Goal: Task Accomplishment & Management: Complete application form

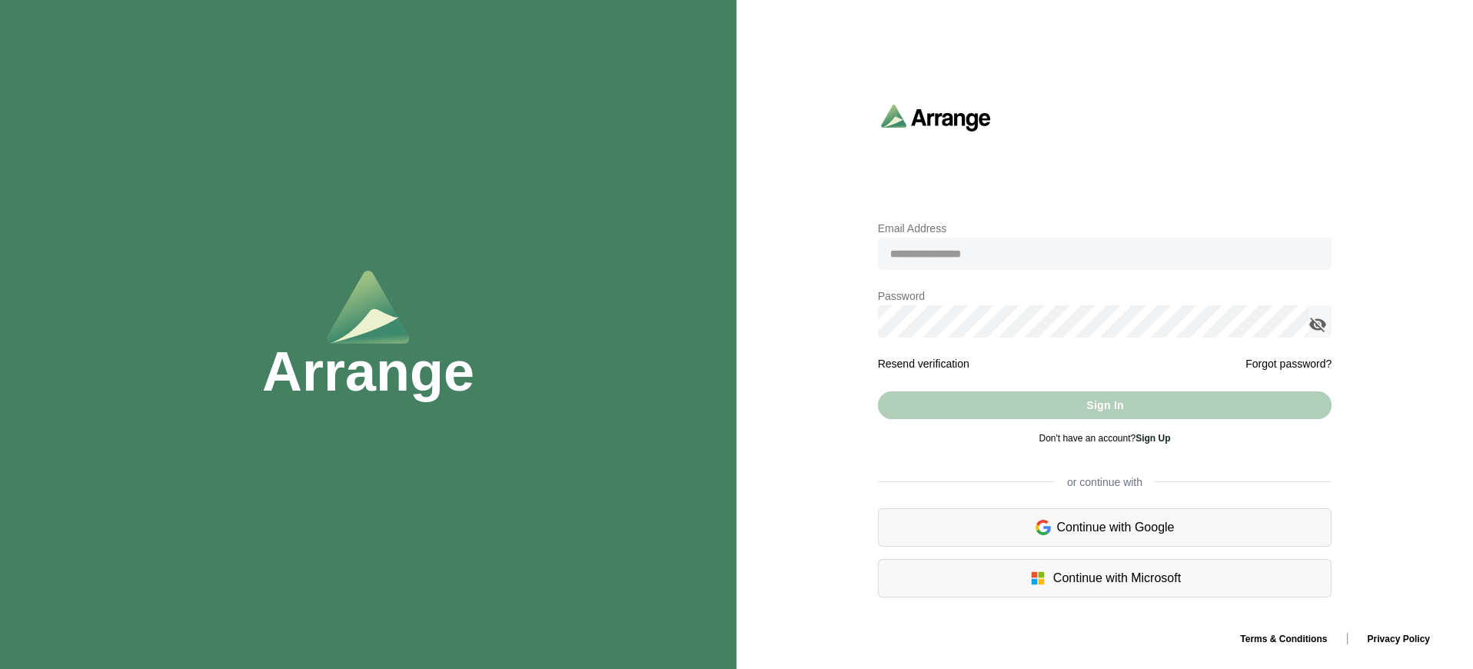
click at [1154, 437] on link "Sign Up" at bounding box center [1152, 438] width 35 height 11
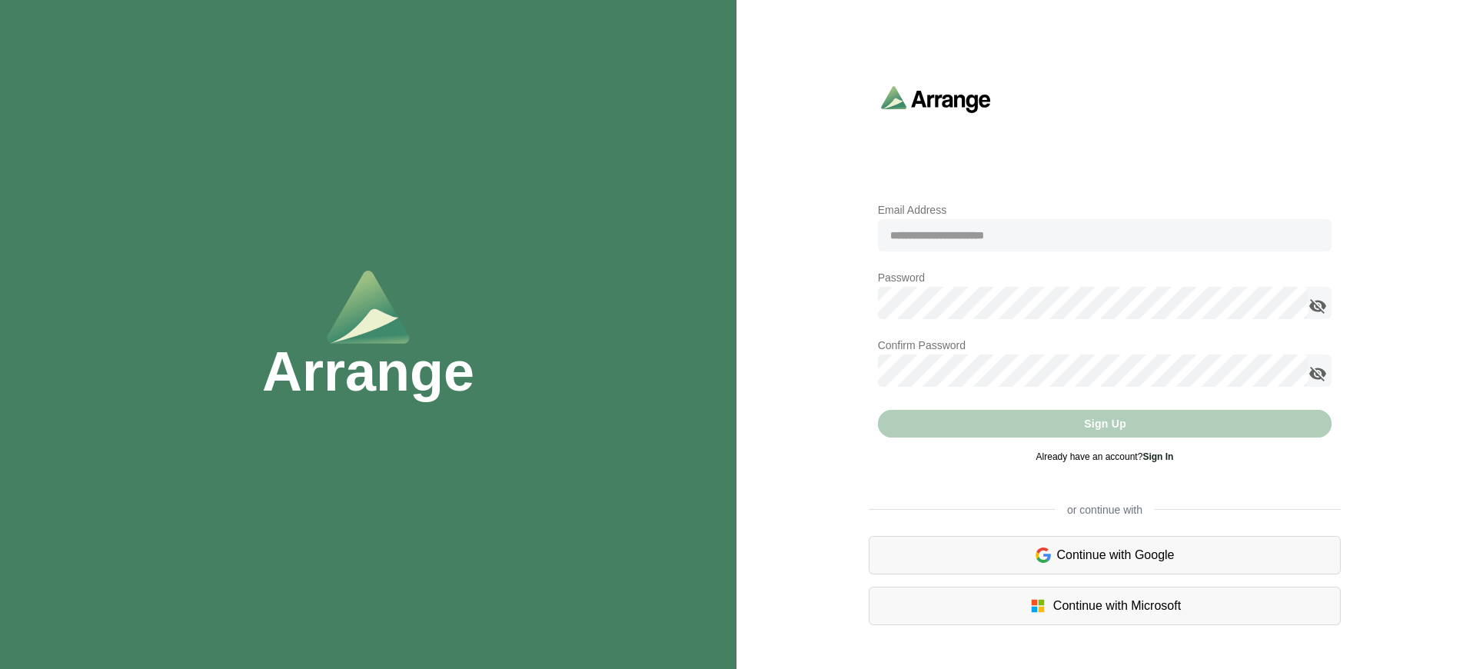
click at [1159, 456] on link "Sign In" at bounding box center [1157, 456] width 31 height 11
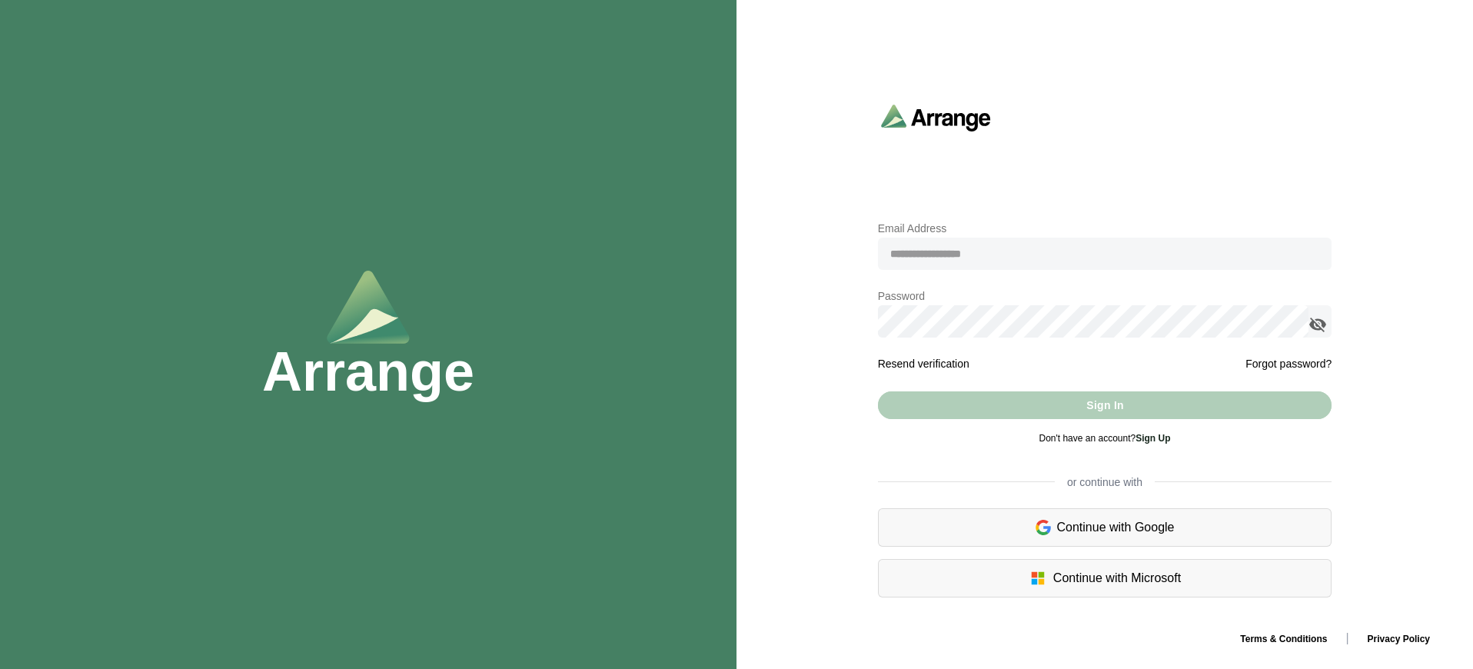
click at [1104, 404] on div "Sign In" at bounding box center [1105, 405] width 454 height 28
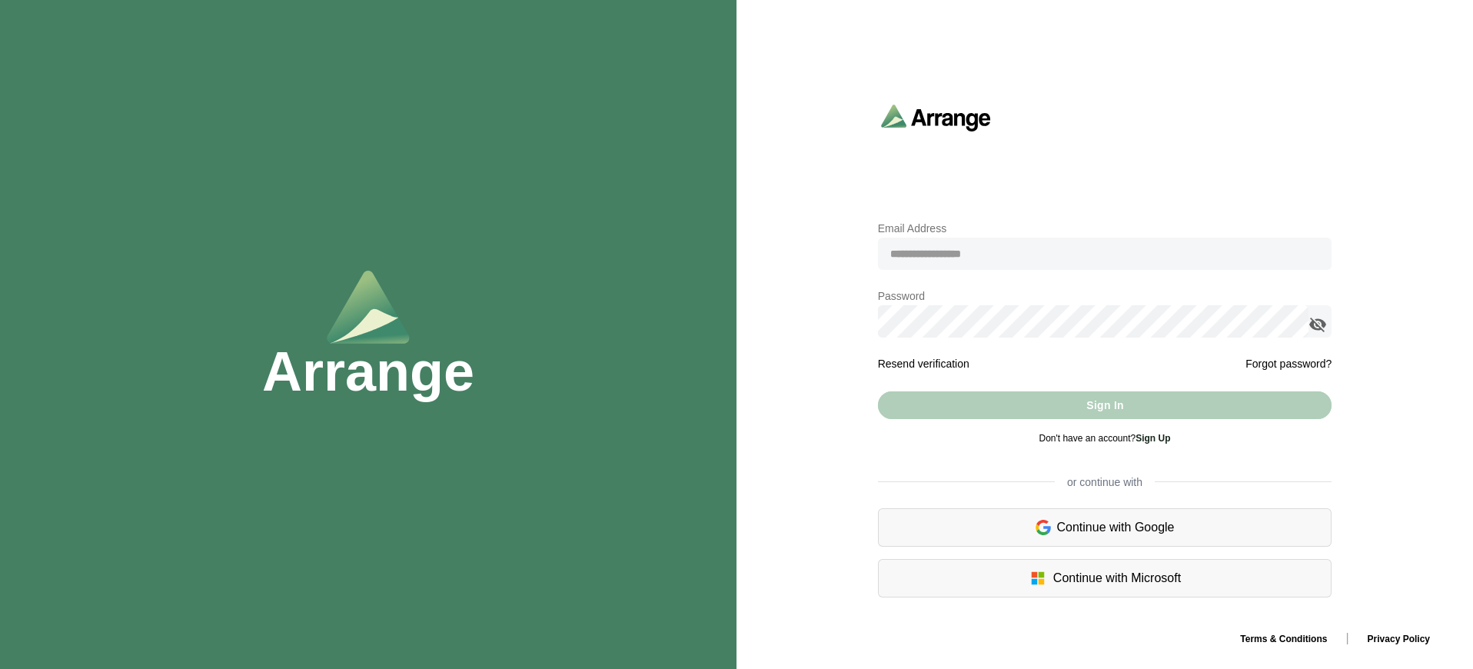
click at [1154, 437] on link "Sign Up" at bounding box center [1152, 438] width 35 height 11
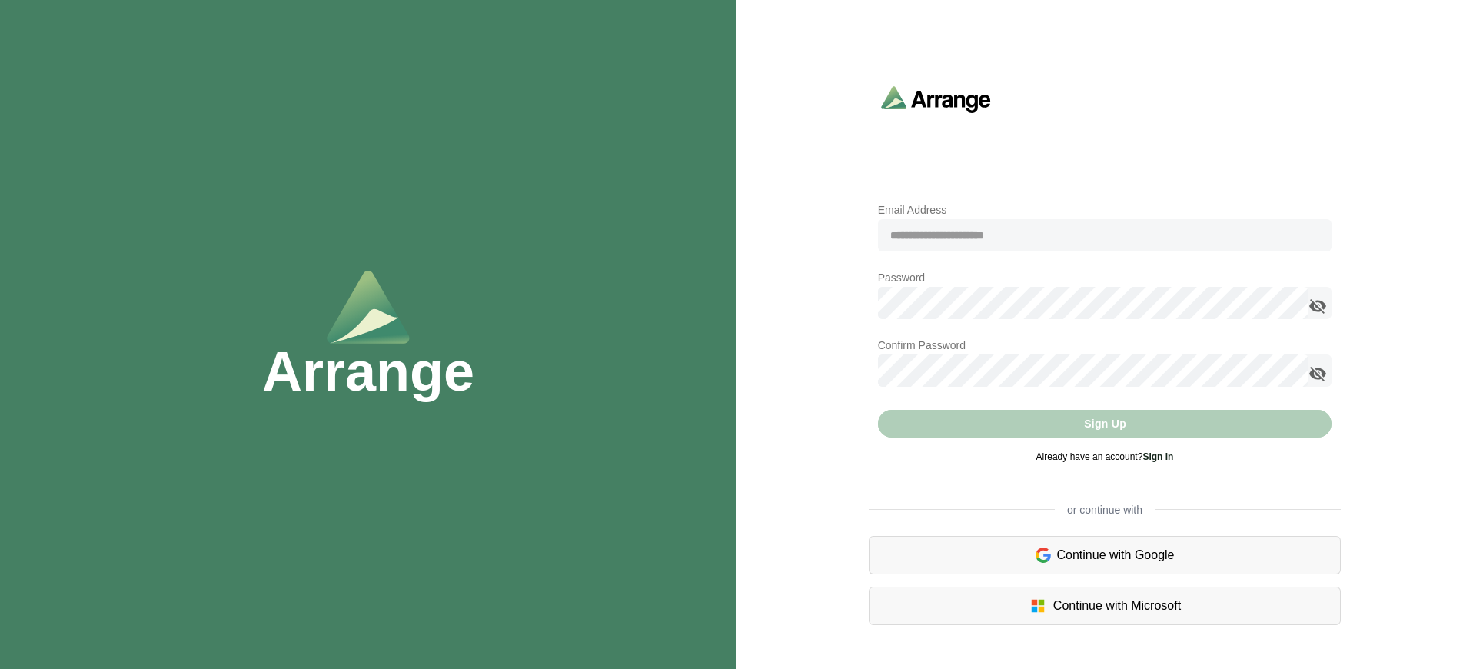
click at [1159, 456] on link "Sign In" at bounding box center [1157, 456] width 31 height 11
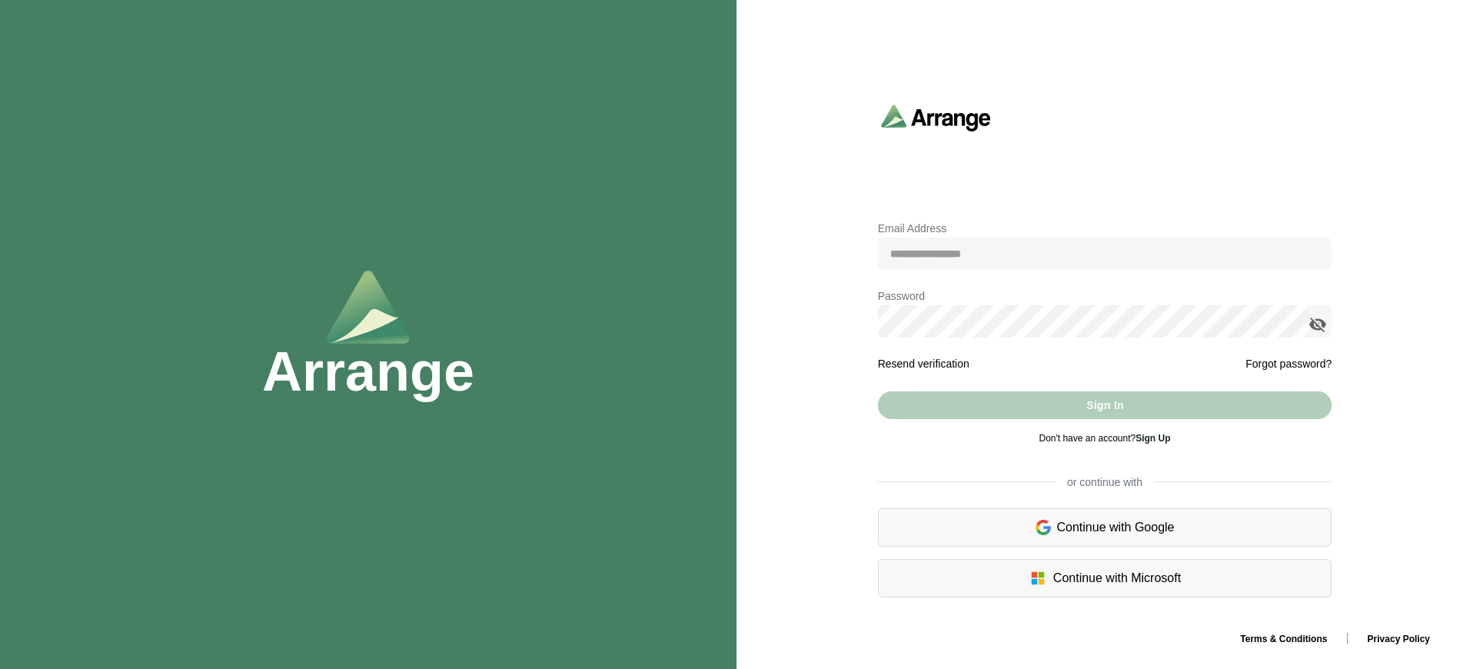
click at [1154, 437] on link "Sign Up" at bounding box center [1152, 438] width 35 height 11
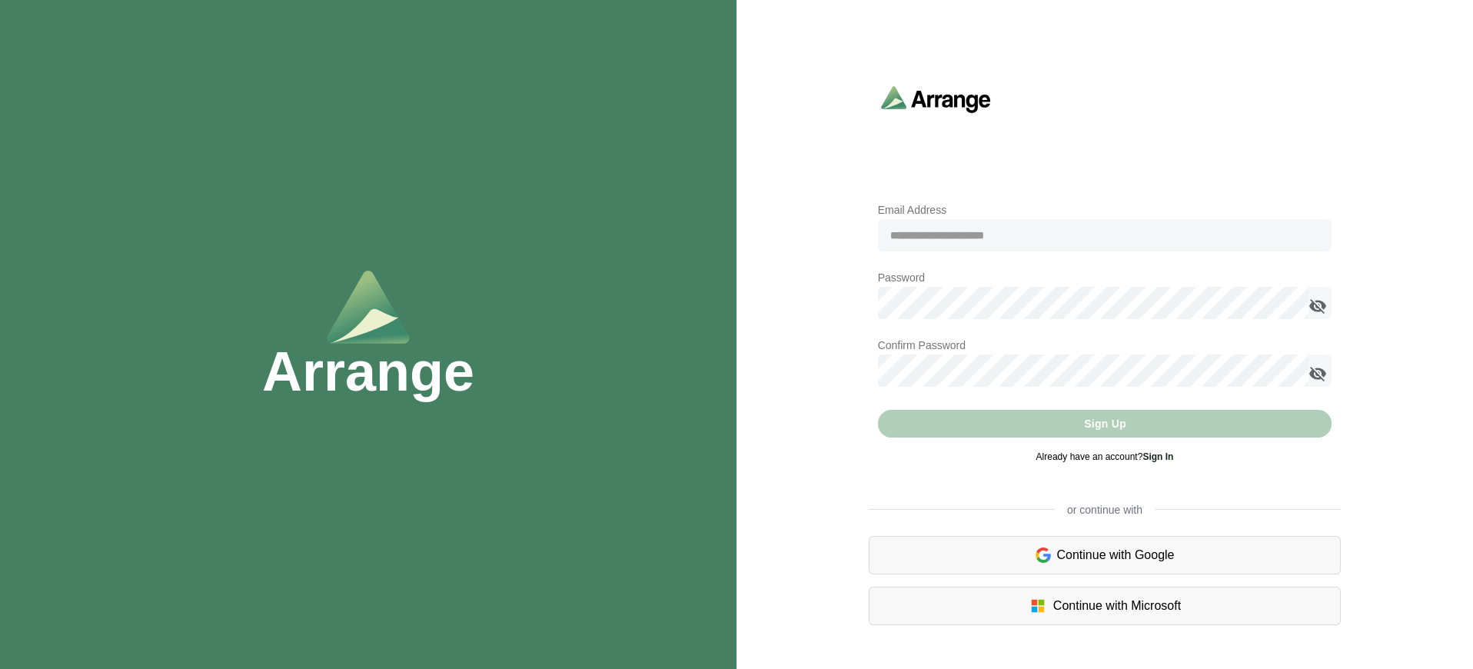
click at [1159, 456] on link "Sign In" at bounding box center [1157, 456] width 31 height 11
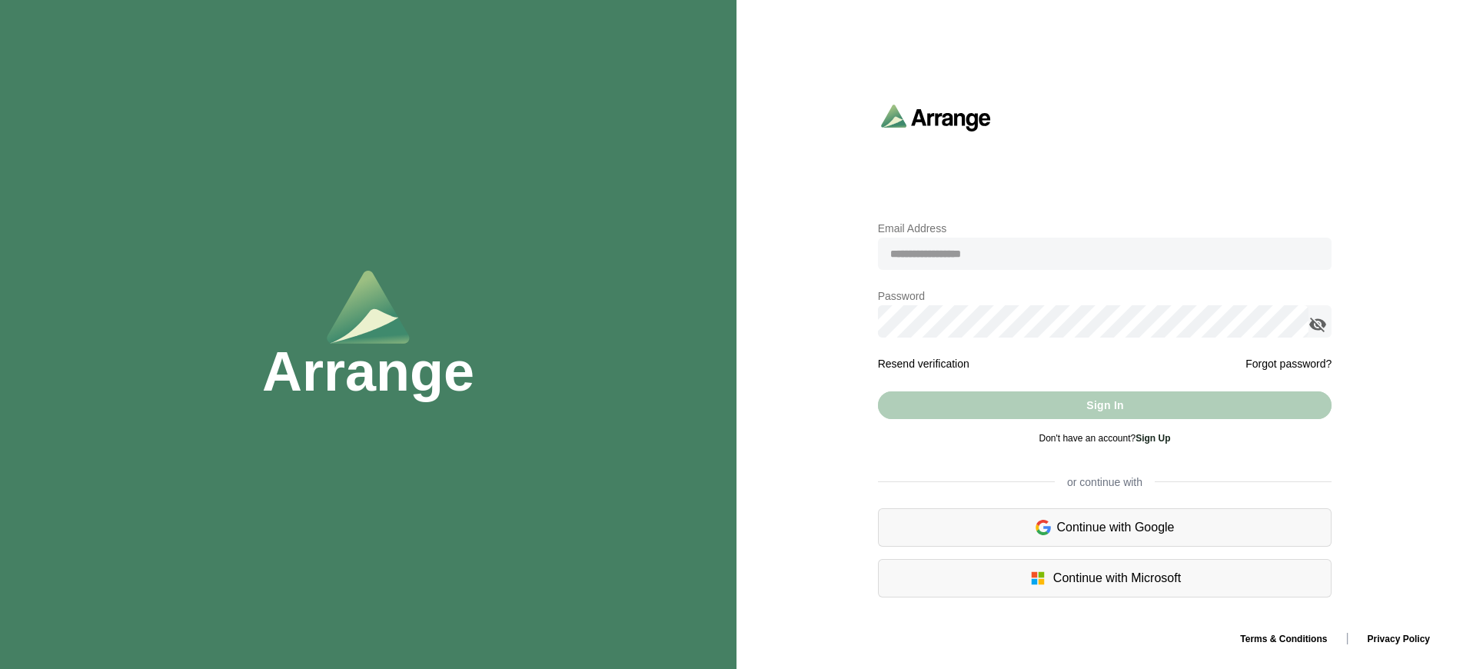
click at [1154, 437] on link "Sign Up" at bounding box center [1152, 438] width 35 height 11
